Goal: Information Seeking & Learning: Learn about a topic

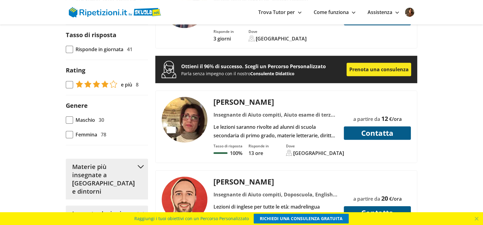
scroll to position [548, 0]
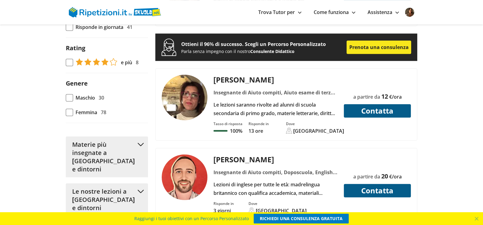
click at [257, 101] on div "Le lezioni saranno rivolte ad alunni di scuola secondaria di primo grado, mater…" at bounding box center [276, 109] width 129 height 17
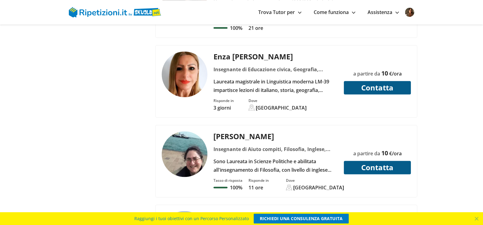
scroll to position [944, 0]
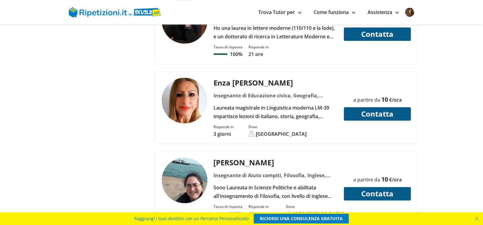
click at [384, 10] on link "Assistenza" at bounding box center [383, 12] width 31 height 7
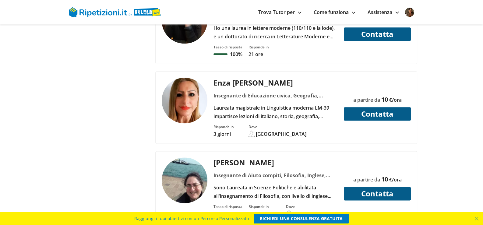
click at [408, 11] on img at bounding box center [409, 12] width 9 height 9
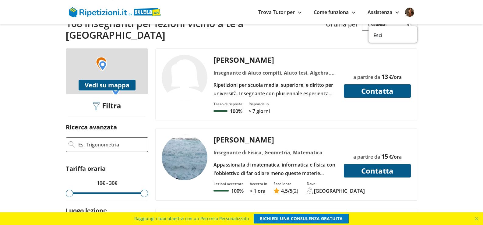
scroll to position [91, 0]
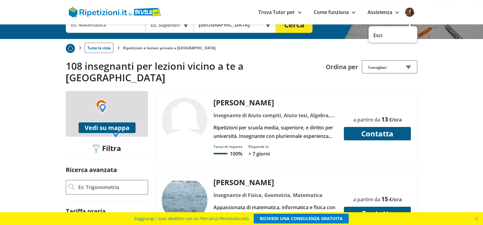
click at [295, 12] on link "Trova Tutor per" at bounding box center [279, 12] width 43 height 7
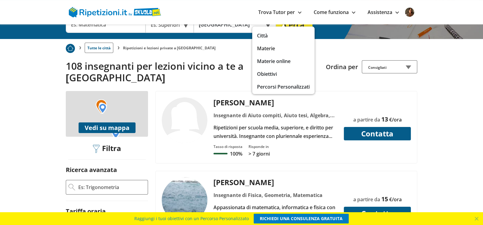
click at [264, 50] on link "Materie" at bounding box center [283, 48] width 53 height 9
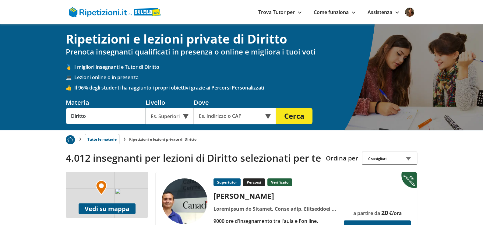
click at [230, 119] on input "text" at bounding box center [231, 116] width 74 height 16
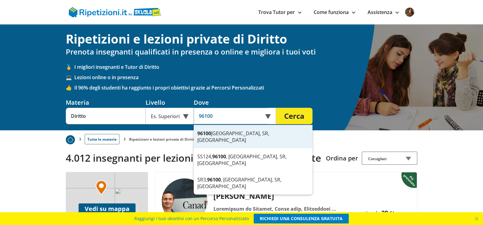
click at [233, 132] on div "96100 Siracusa, SR, Italia" at bounding box center [253, 136] width 119 height 23
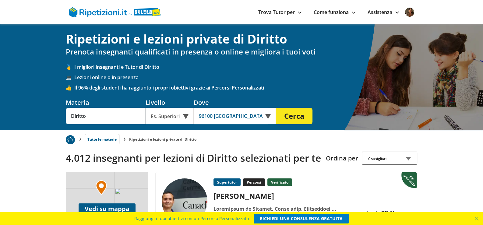
type input "96100 Siracusa, SR, Italia"
click at [301, 116] on button "Cerca" at bounding box center [294, 116] width 37 height 16
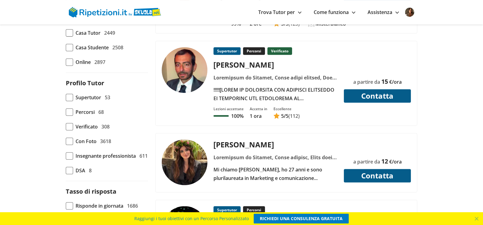
scroll to position [335, 0]
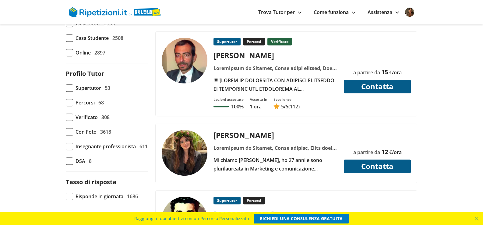
click at [285, 156] on div "Mi chiamo [PERSON_NAME], ho 27 anni e sono plurilaureata in Marketing e comunic…" at bounding box center [276, 164] width 129 height 17
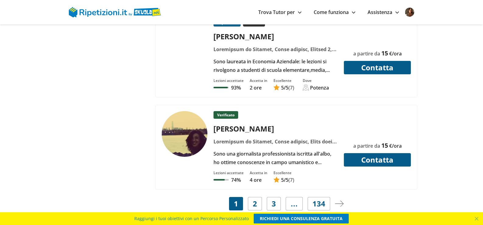
scroll to position [2651, 0]
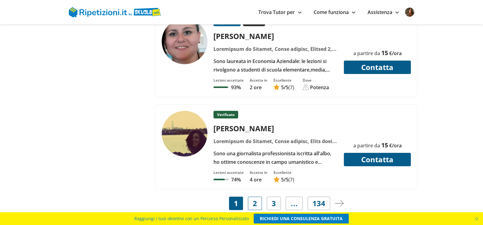
click at [253, 199] on span "2" at bounding box center [255, 203] width 4 height 9
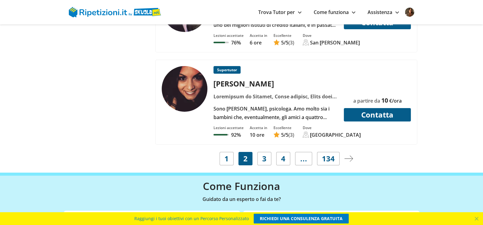
scroll to position [2651, 0]
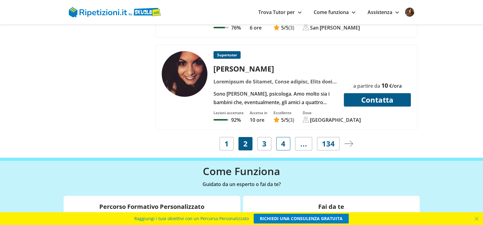
click at [283, 140] on span "4" at bounding box center [283, 144] width 4 height 9
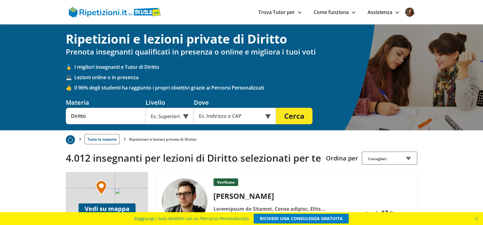
click at [97, 13] on img at bounding box center [115, 12] width 92 height 10
